Goal: Task Accomplishment & Management: Use online tool/utility

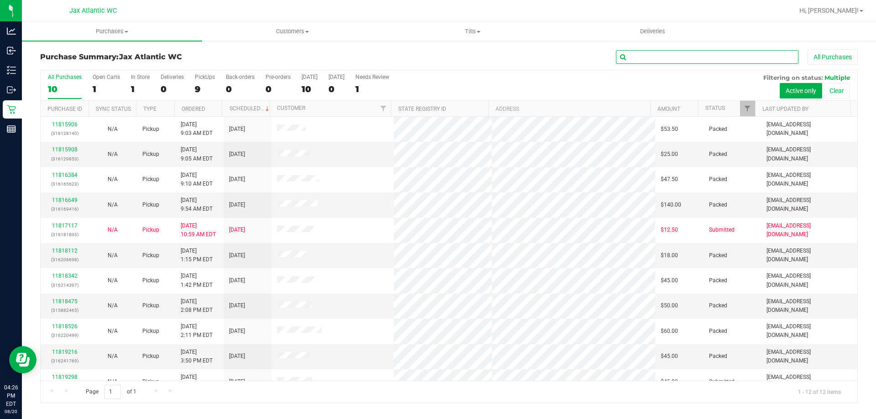
click at [658, 60] on input "text" at bounding box center [707, 57] width 182 height 14
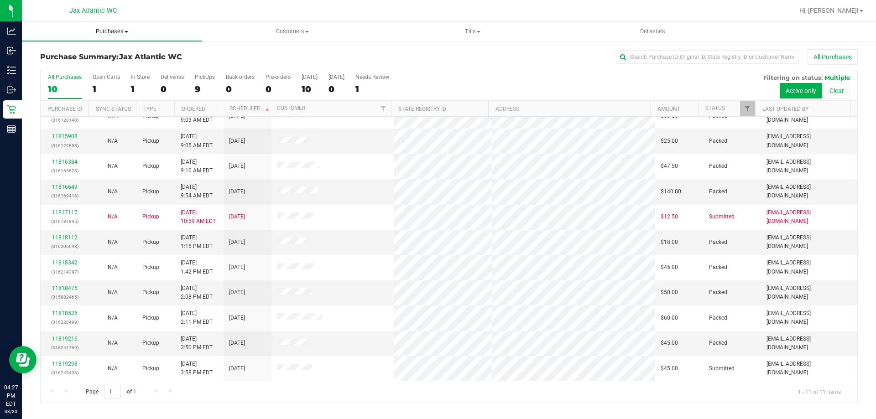
click at [114, 36] on uib-tab-heading "Purchases Summary of purchases Fulfillment All purchases" at bounding box center [112, 31] width 180 height 19
click at [73, 62] on span "Fulfillment" at bounding box center [50, 66] width 57 height 8
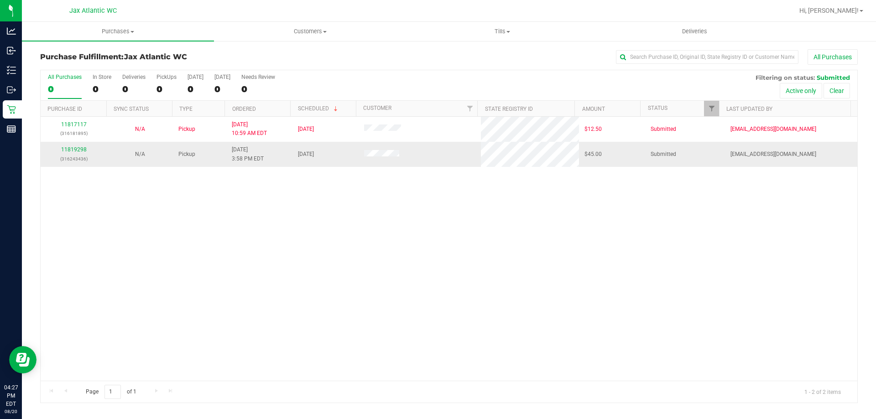
click at [72, 143] on td "11819298 (316243436)" at bounding box center [74, 154] width 66 height 25
click at [72, 149] on link "11819298" at bounding box center [74, 149] width 26 height 6
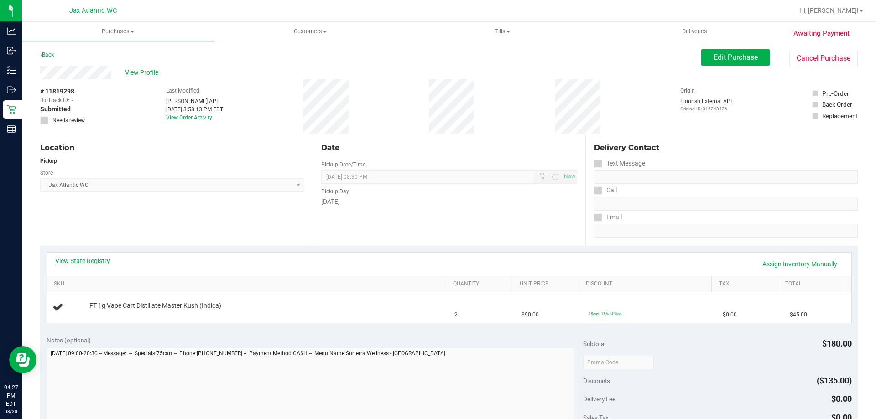
click at [82, 253] on div "View State Registry Assign Inventory Manually" at bounding box center [449, 264] width 804 height 23
click at [82, 260] on link "View State Registry" at bounding box center [82, 260] width 55 height 9
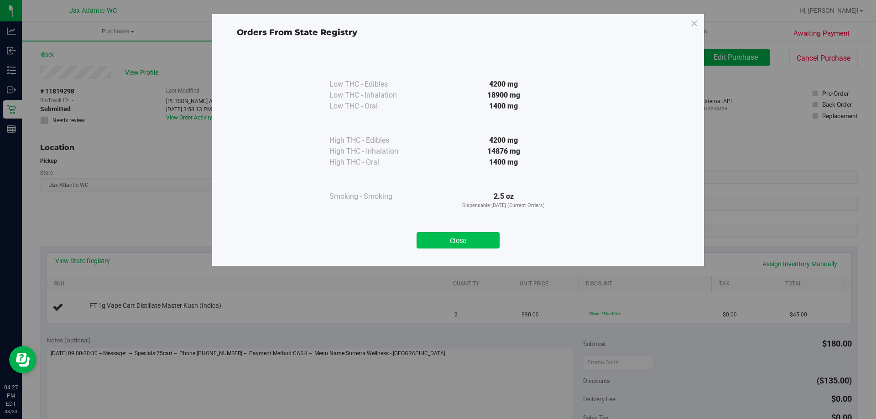
click at [470, 239] on button "Close" at bounding box center [457, 240] width 83 height 16
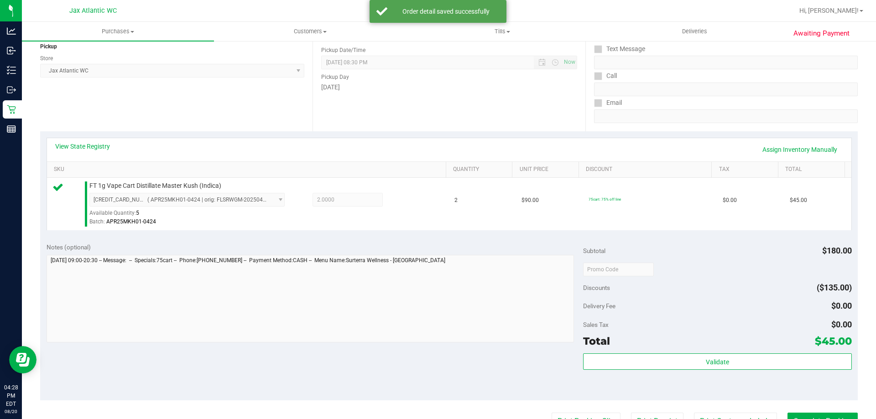
scroll to position [182, 0]
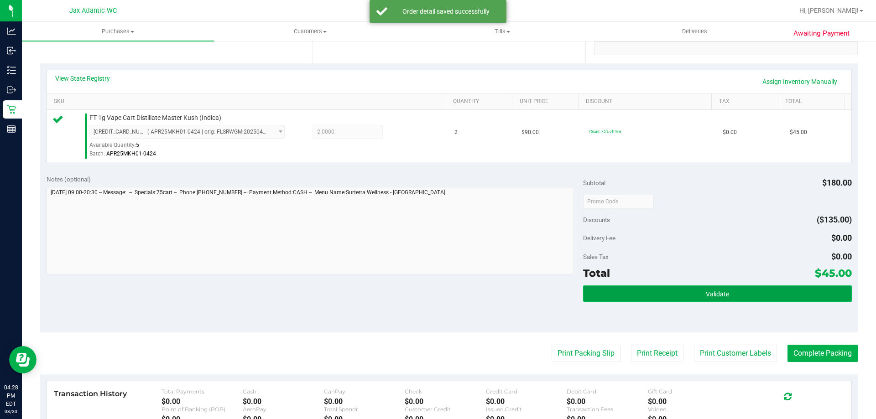
click at [680, 294] on button "Validate" at bounding box center [717, 294] width 268 height 16
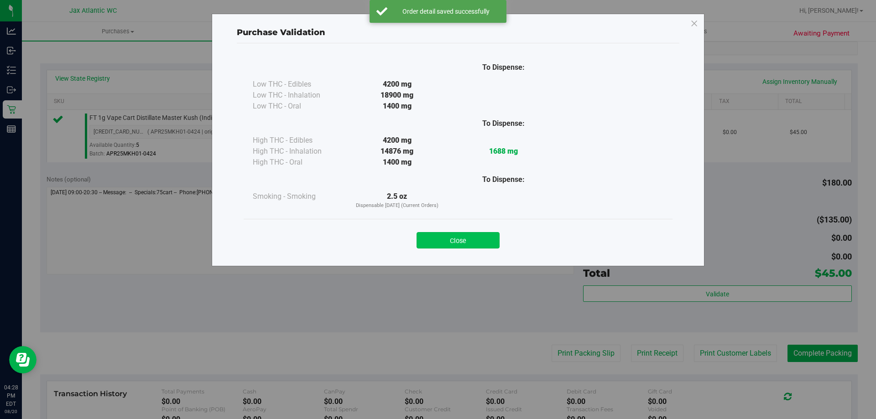
click at [486, 244] on button "Close" at bounding box center [457, 240] width 83 height 16
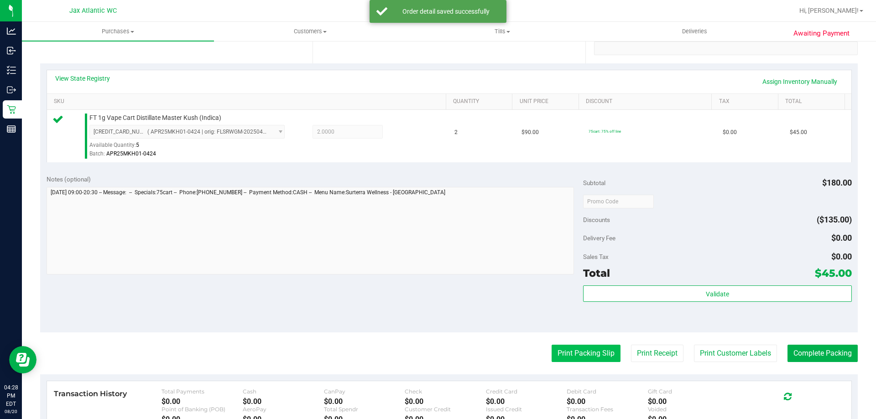
click at [592, 352] on button "Print Packing Slip" at bounding box center [586, 353] width 69 height 17
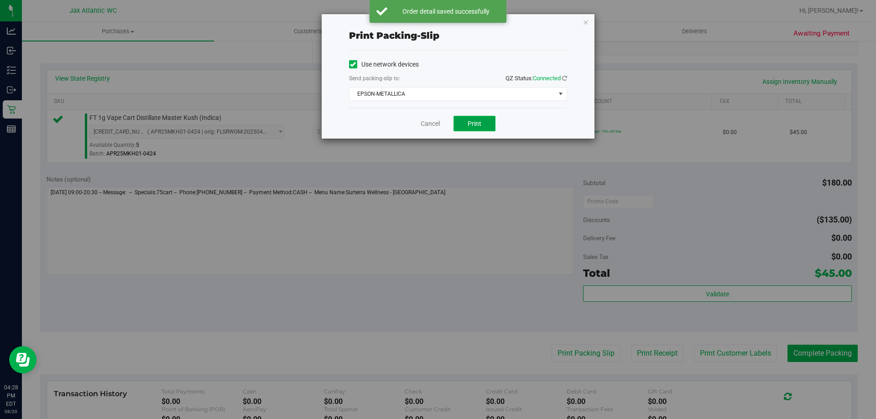
click at [469, 120] on span "Print" at bounding box center [475, 123] width 14 height 7
click at [430, 88] on span "EPSON-METALLICA" at bounding box center [452, 94] width 206 height 13
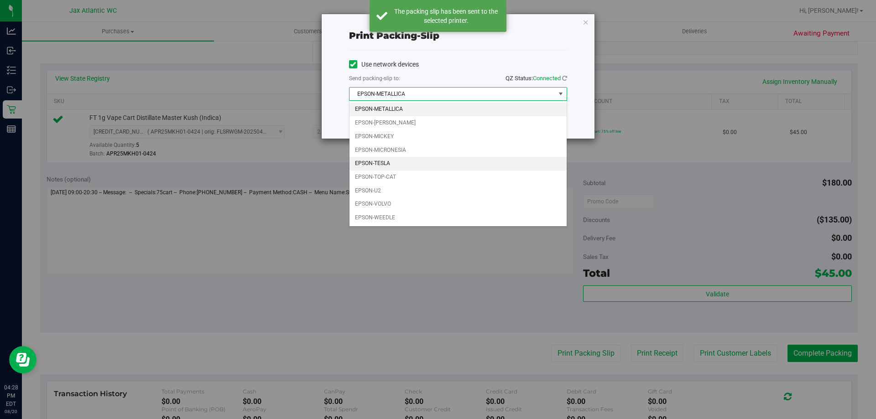
click at [390, 167] on li "EPSON-TESLA" at bounding box center [457, 164] width 217 height 14
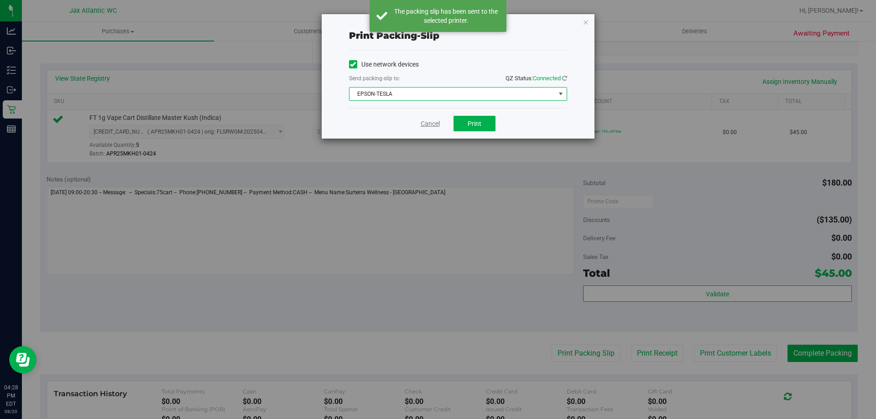
click at [431, 125] on link "Cancel" at bounding box center [430, 124] width 19 height 10
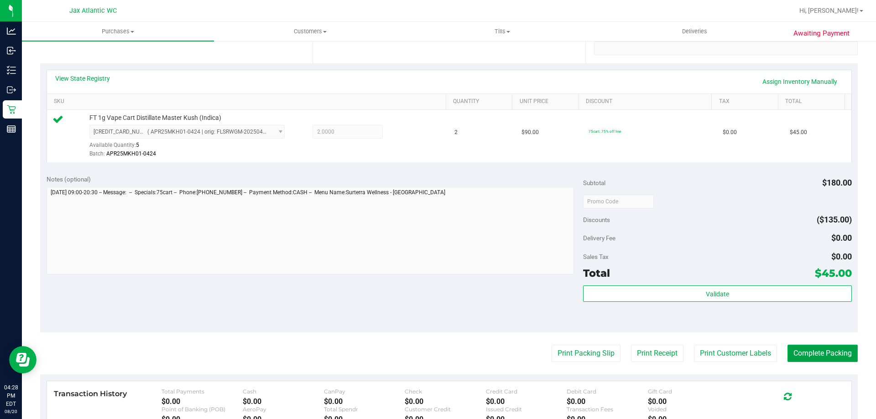
click at [802, 352] on button "Complete Packing" at bounding box center [822, 353] width 70 height 17
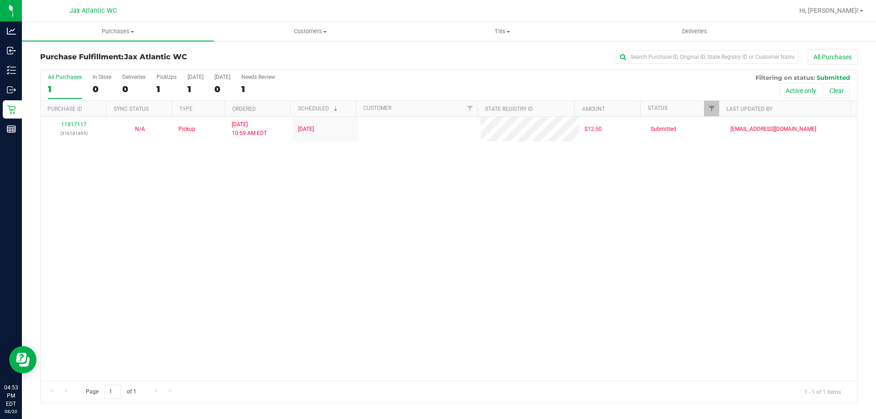
click at [260, 255] on div "11817117 (316181895) N/A Pickup [DATE] 10:59 AM EDT 8/20/2025 $12.50 Submitted …" at bounding box center [449, 249] width 817 height 264
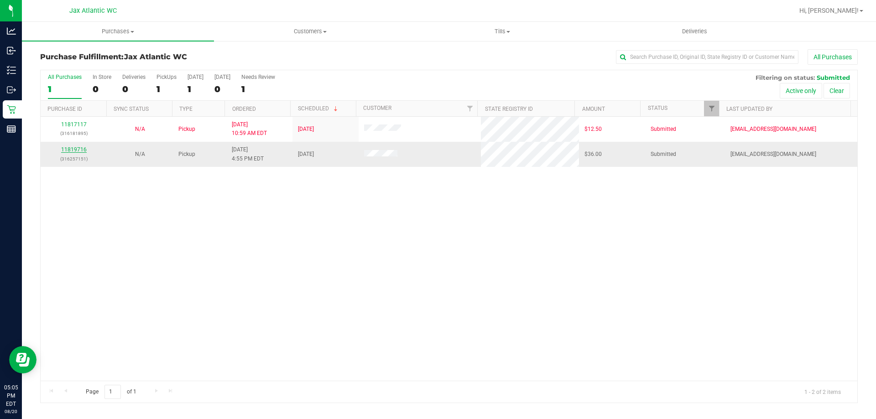
click at [69, 146] on link "11819716" at bounding box center [74, 149] width 26 height 6
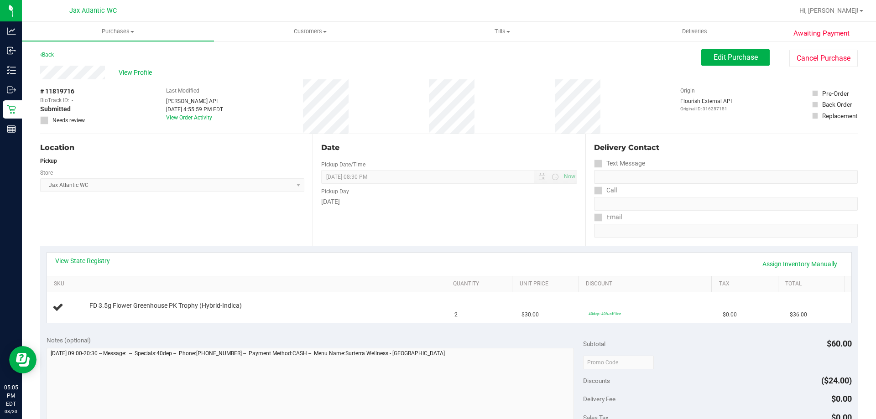
click at [87, 254] on div "View State Registry Assign Inventory Manually" at bounding box center [449, 264] width 804 height 23
click at [86, 257] on link "View State Registry" at bounding box center [82, 260] width 55 height 9
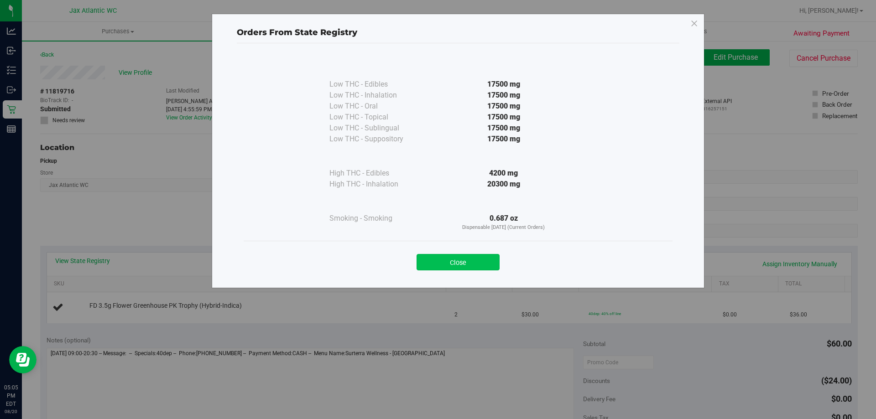
click at [468, 257] on button "Close" at bounding box center [457, 262] width 83 height 16
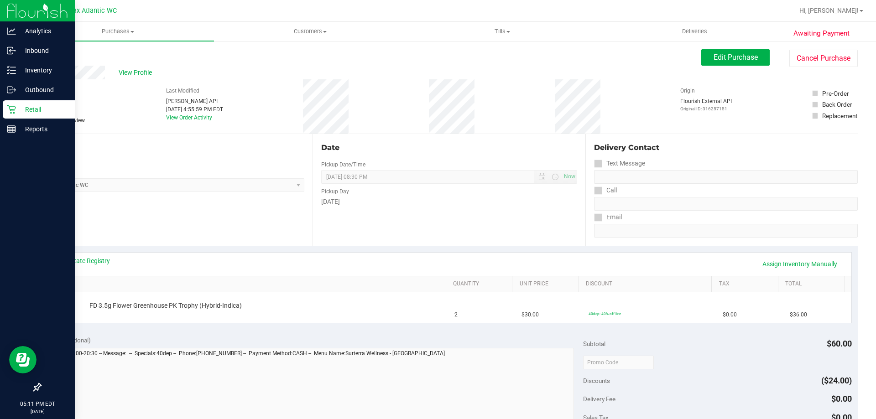
click at [17, 108] on p "Retail" at bounding box center [43, 109] width 55 height 11
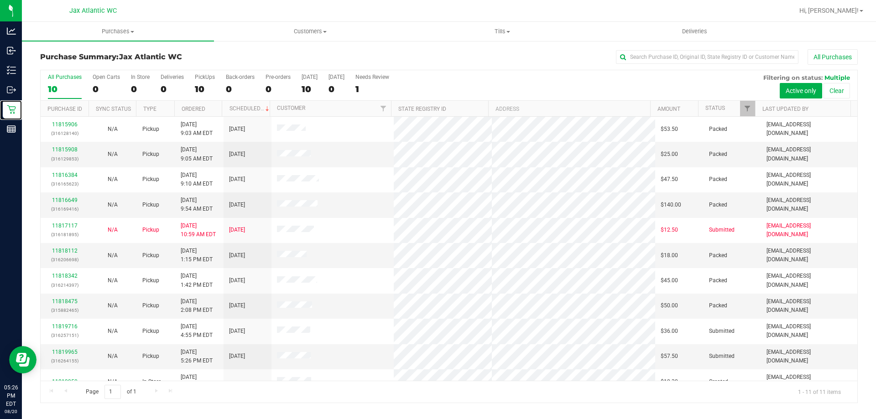
scroll to position [13, 0]
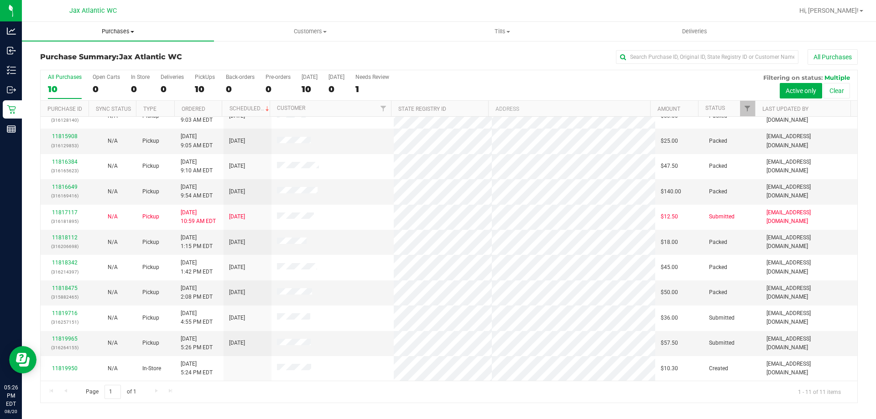
click at [130, 37] on uib-tab-heading "Purchases Summary of purchases Fulfillment All purchases" at bounding box center [118, 31] width 192 height 19
click at [95, 66] on li "Fulfillment" at bounding box center [118, 66] width 192 height 11
